Goal: Find specific page/section: Find specific page/section

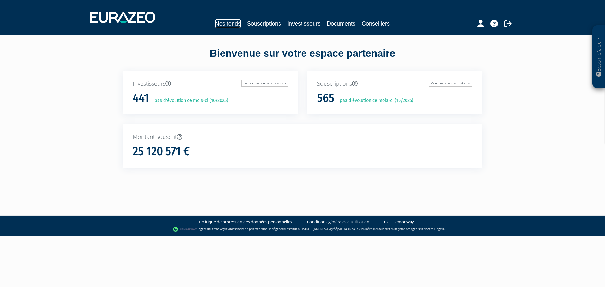
click at [230, 24] on link "Nos fonds" at bounding box center [228, 23] width 26 height 9
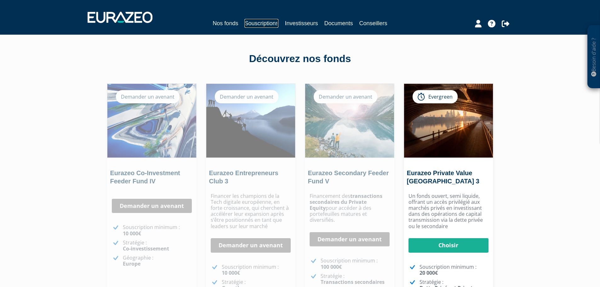
click at [267, 23] on link "Souscriptions" at bounding box center [262, 23] width 34 height 9
click at [269, 21] on link "Souscriptions" at bounding box center [262, 23] width 34 height 9
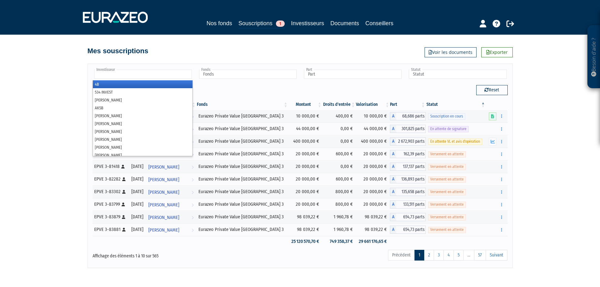
click at [159, 74] on input "text" at bounding box center [143, 74] width 98 height 9
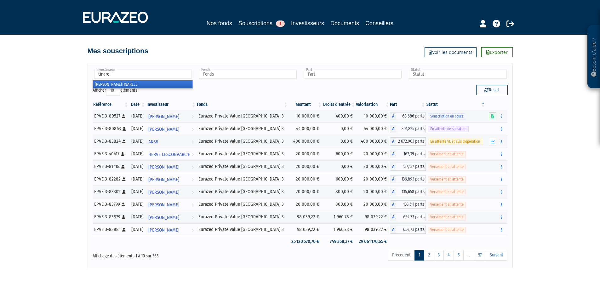
type input "tinare"
click at [125, 83] on li "Benjamin TINARE LLI" at bounding box center [143, 84] width 100 height 8
